Goal: Task Accomplishment & Management: Complete application form

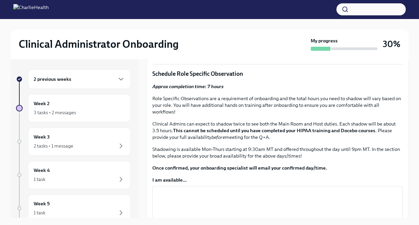
scroll to position [216, 0]
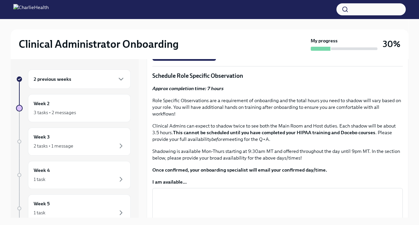
click at [242, 39] on span "Schedule your Q+A with [PERSON_NAME] via [GEOGRAPHIC_DATA]." at bounding box center [237, 35] width 160 height 7
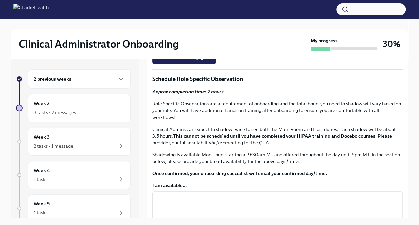
scroll to position [217, 0]
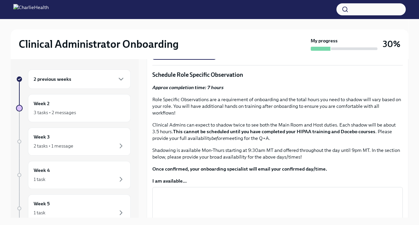
click at [259, 38] on span "Schedule your Q+A with [PERSON_NAME] via [GEOGRAPHIC_DATA]." at bounding box center [237, 34] width 160 height 7
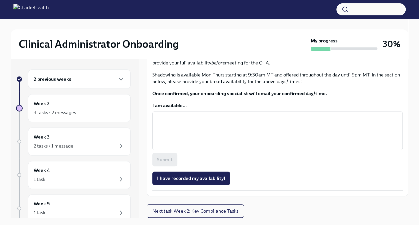
scroll to position [411, 0]
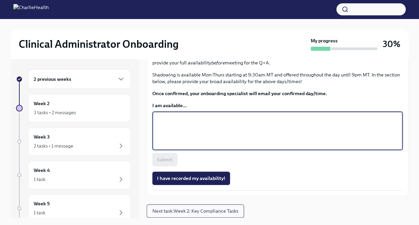
click at [263, 144] on textarea "I am available..." at bounding box center [277, 131] width 242 height 32
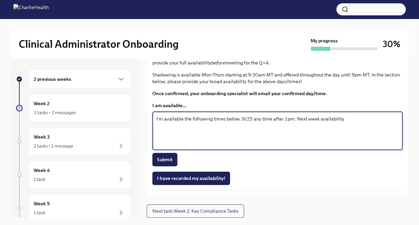
click at [259, 142] on textarea "I'm available the following times below. 9/25 any time after 1pm. Next week ava…" at bounding box center [277, 131] width 242 height 32
click at [261, 144] on textarea "I'm available the following times below. 9/25 any time after 1pm. Next week ava…" at bounding box center [277, 131] width 242 height 32
click at [373, 147] on textarea "I'm available the following times below. 9/25 anytime after 1pm. Next week avai…" at bounding box center [277, 131] width 242 height 32
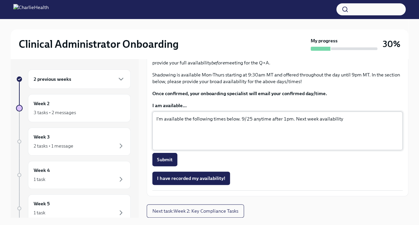
click at [240, 147] on textarea "I'm available the following times below. 9/25 anytime after 1pm. Next week avai…" at bounding box center [277, 131] width 242 height 32
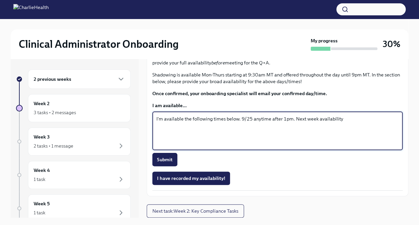
click at [352, 147] on textarea "I'm available the following times below. 9/25 anytime after 1pm. Next week avai…" at bounding box center [277, 131] width 242 height 32
click at [348, 139] on div "I'm available the following times below. 9/25 anytime after 1pm. Next week avai…" at bounding box center [277, 130] width 250 height 39
click at [348, 143] on textarea "I'm available the following times below. 9/25 anytime after 1pm. Next week avai…" at bounding box center [277, 131] width 242 height 32
type textarea "I'm available the following times below. 9/25 anytime after 1pm. Next week avai…"
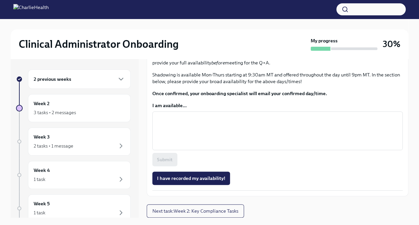
scroll to position [436, 0]
click at [333, 131] on textarea "I am available..." at bounding box center [277, 131] width 242 height 32
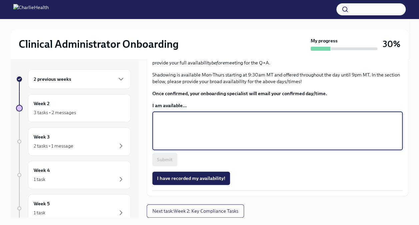
type textarea "S"
type textarea "I"
type textarea "9/27, 9/28 and [DATE] anytime after 1pm."
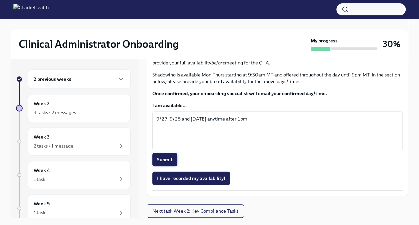
click at [164, 162] on span "Submit" at bounding box center [165, 159] width 16 height 7
click at [224, 177] on span "I have recorded my availability!" at bounding box center [191, 178] width 68 height 7
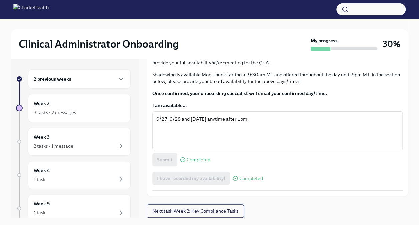
click at [234, 207] on span "Next task : Week 2: Key Compliance Tasks" at bounding box center [195, 210] width 86 height 7
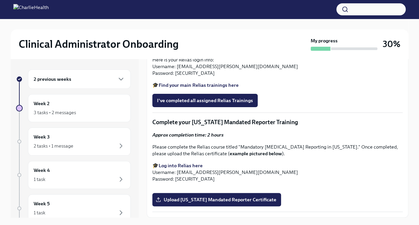
scroll to position [848, 0]
drag, startPoint x: 403, startPoint y: 206, endPoint x: 402, endPoint y: 197, distance: 8.7
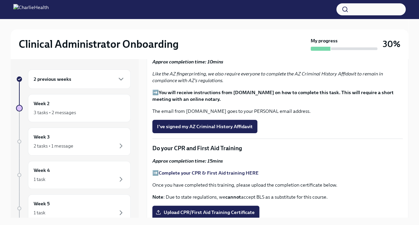
scroll to position [256, 0]
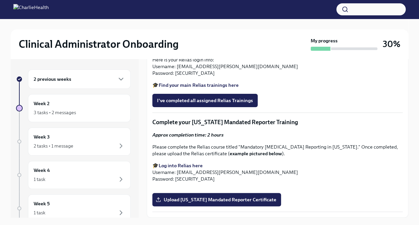
scroll to position [580, 0]
drag, startPoint x: 193, startPoint y: 161, endPoint x: 175, endPoint y: 160, distance: 18.4
click at [175, 76] on p "Here is your Relias login info: Username: [EMAIL_ADDRESS][PERSON_NAME][DOMAIN_N…" at bounding box center [277, 66] width 250 height 20
drag, startPoint x: 175, startPoint y: 160, endPoint x: 179, endPoint y: 158, distance: 4.5
copy p "ch1234"
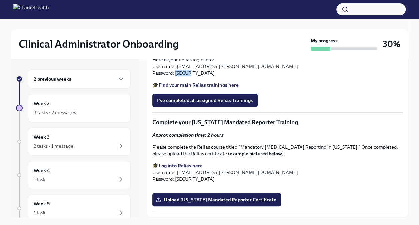
drag, startPoint x: 168, startPoint y: 185, endPoint x: 298, endPoint y: 147, distance: 135.6
click at [208, 88] on strong "Find your main Relias trainings here" at bounding box center [199, 85] width 80 height 6
click at [179, 88] on strong "Find your main Relias trainings here" at bounding box center [199, 85] width 80 height 6
